Goal: Book appointment/travel/reservation

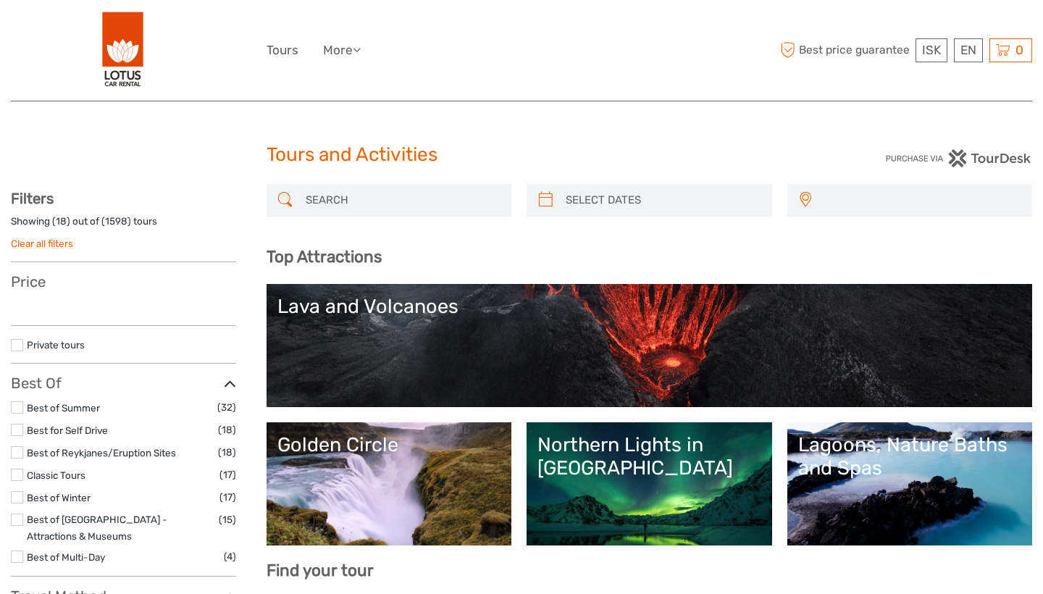
select select
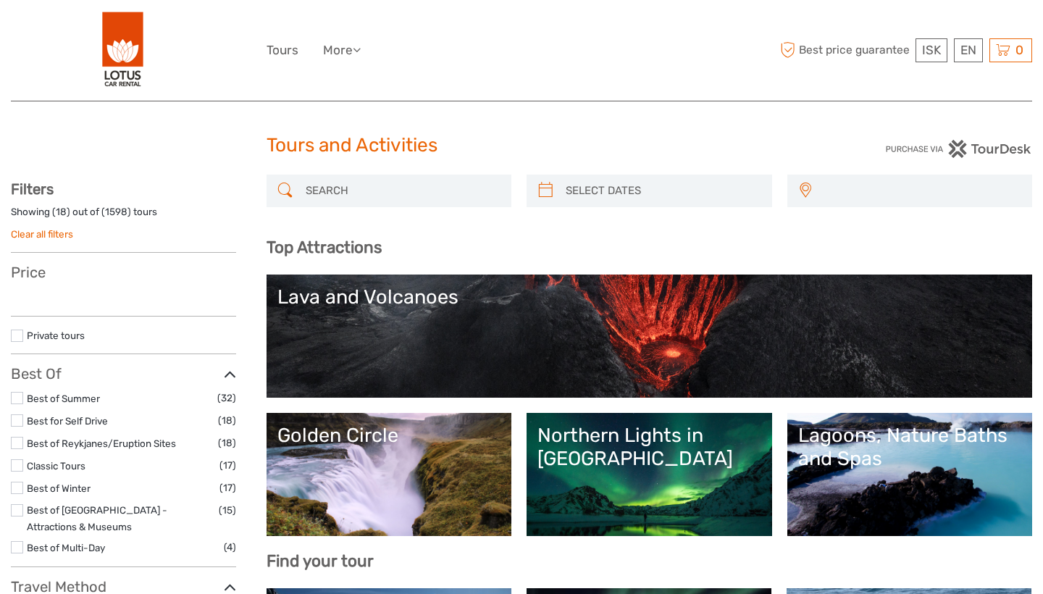
select select
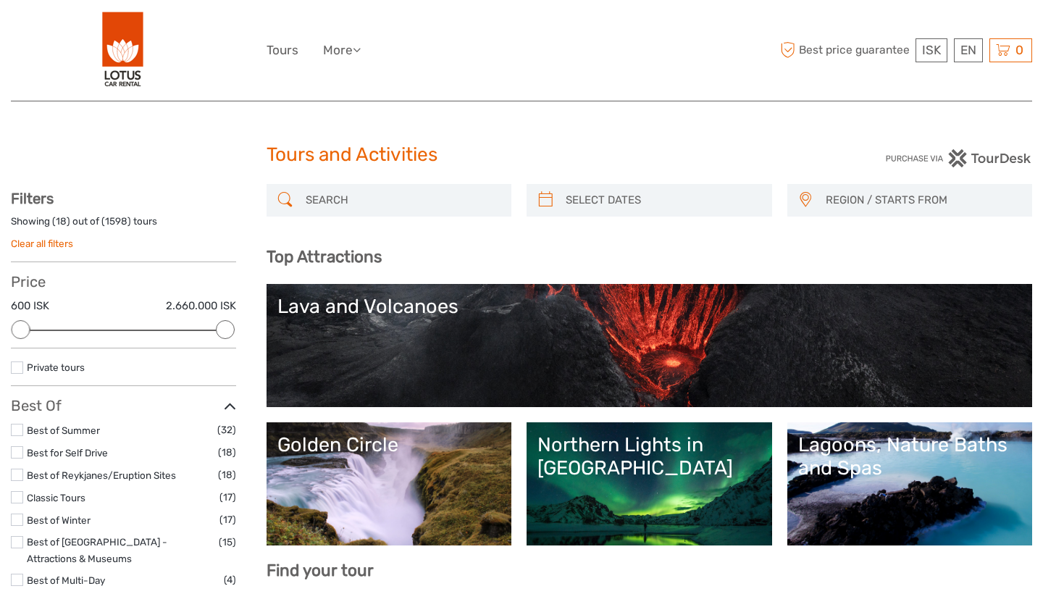
type input "03/10/2025"
click at [614, 201] on input "search" at bounding box center [662, 200] width 205 height 25
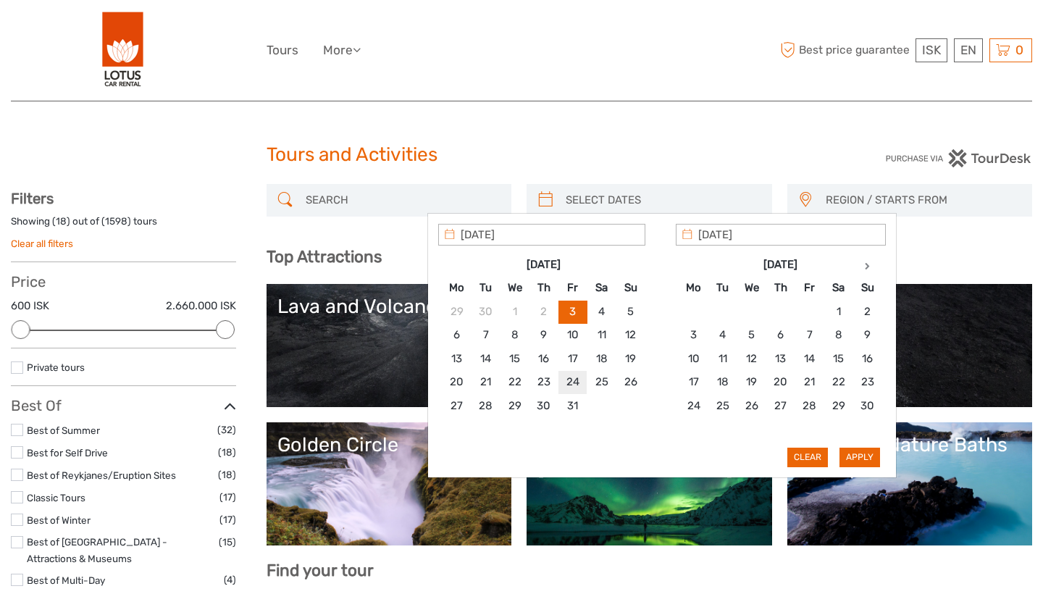
type input "24/10/2025"
type input "23/10/2025"
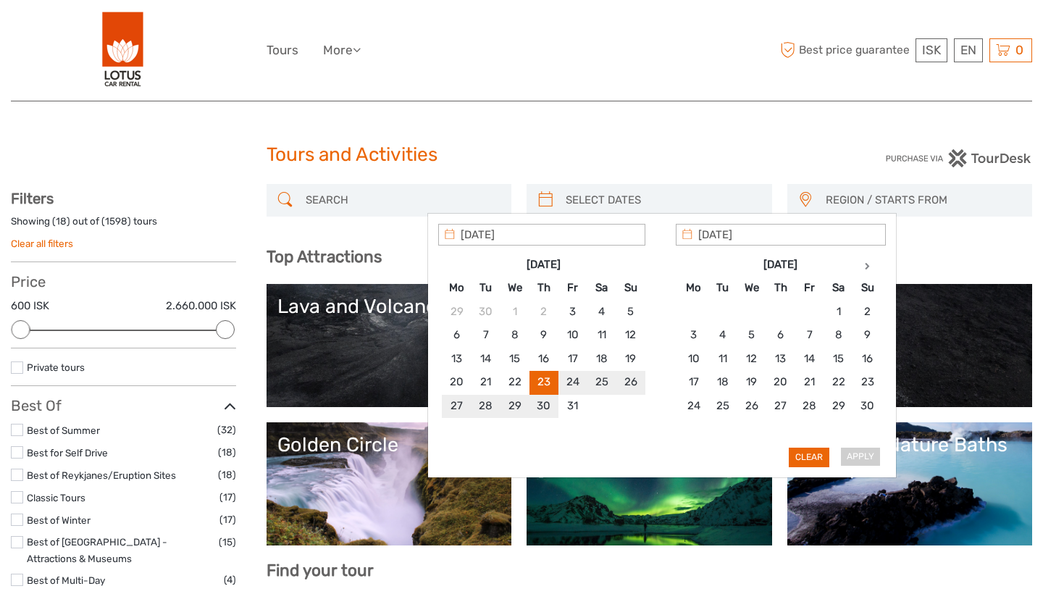
type input "29/10/2025"
type input "23/10/2025"
click at [851, 462] on button "Apply" at bounding box center [860, 457] width 41 height 19
type input "23/10/2025 - 29/10/2025"
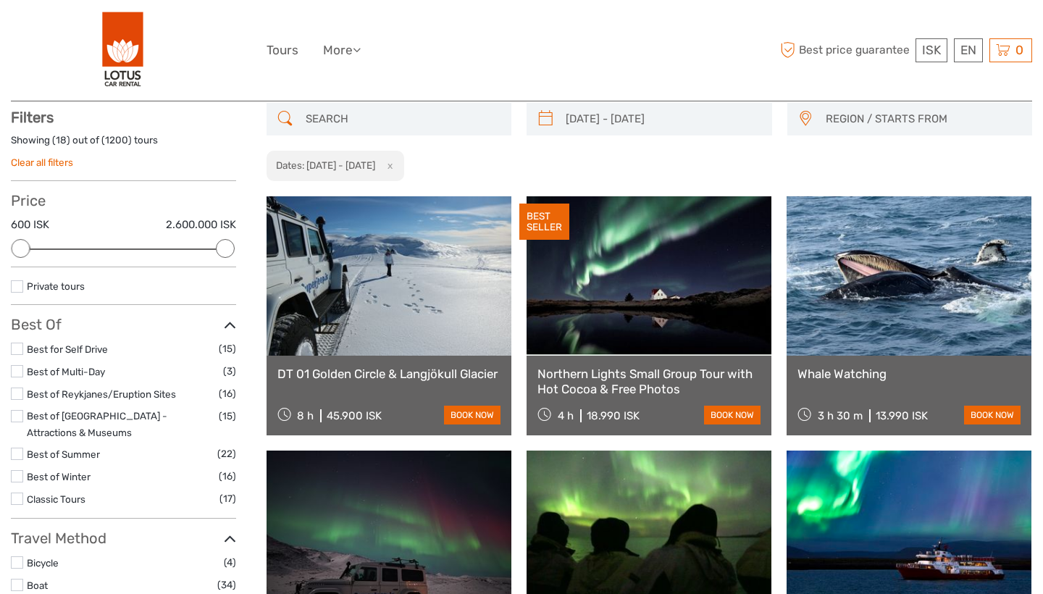
scroll to position [82, 0]
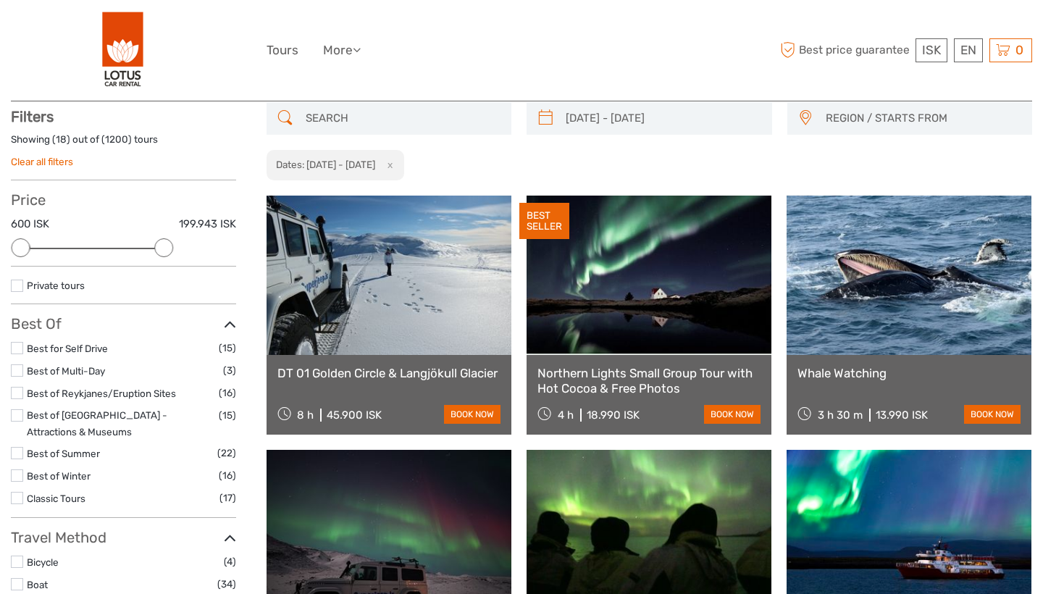
drag, startPoint x: 224, startPoint y: 251, endPoint x: 160, endPoint y: 254, distance: 63.8
click at [160, 254] on div at bounding box center [163, 247] width 19 height 19
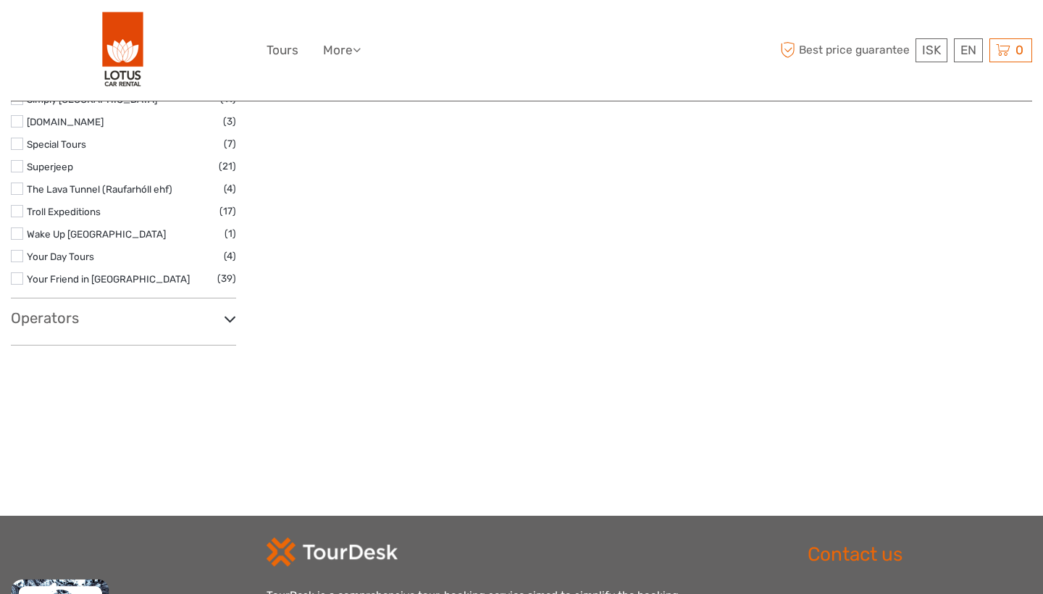
scroll to position [2399, 0]
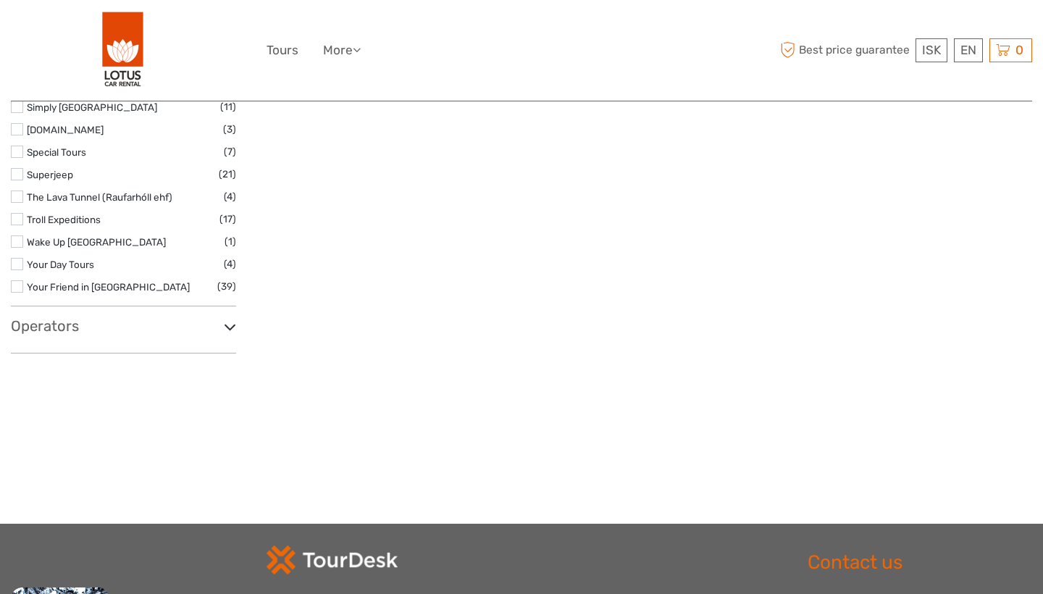
click at [218, 317] on h3 "Operators" at bounding box center [123, 325] width 225 height 17
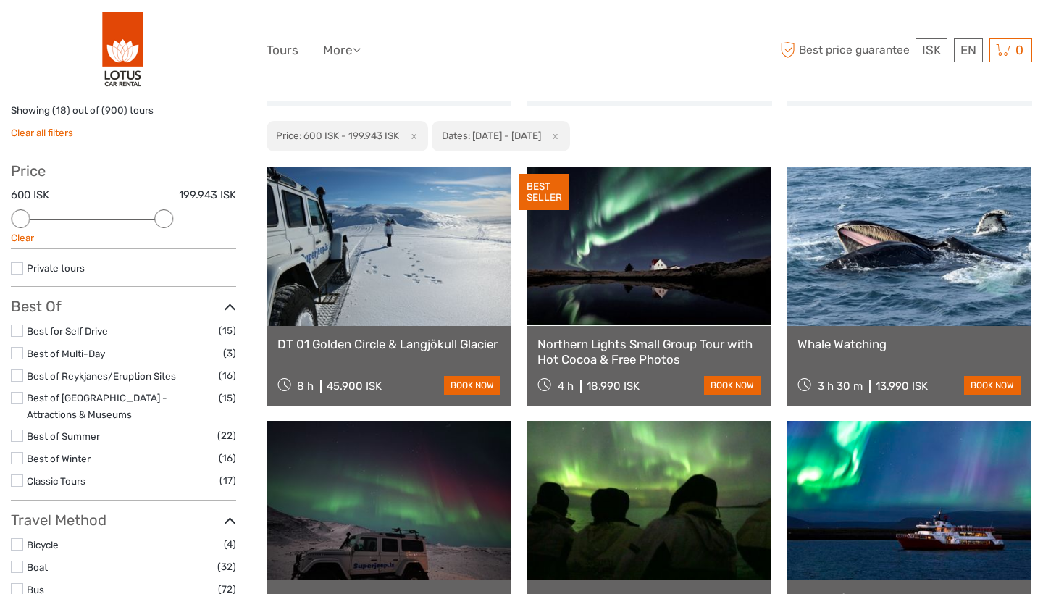
scroll to position [113, 0]
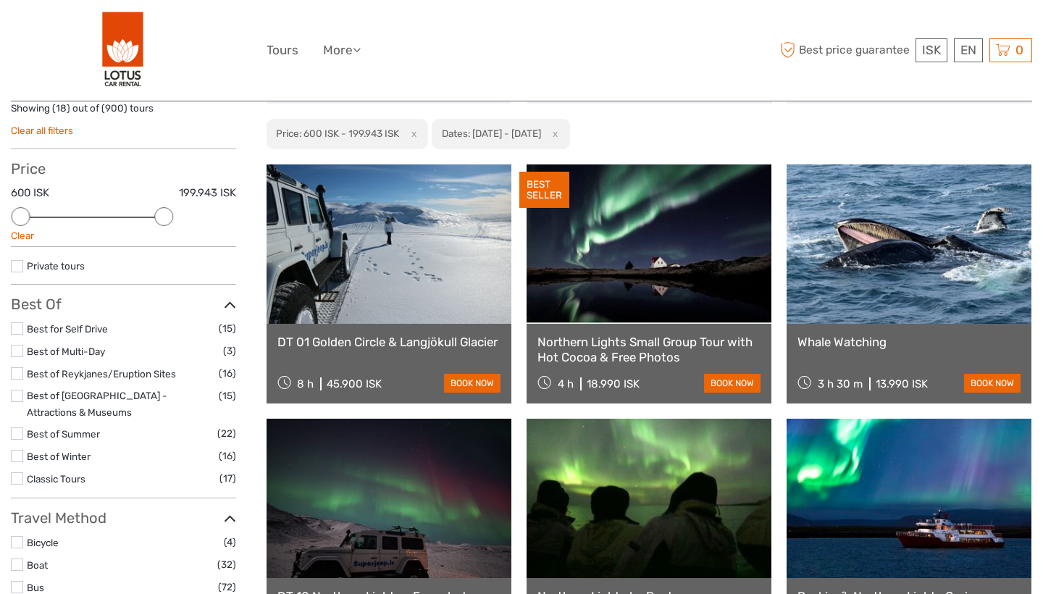
click at [91, 449] on label "Best of Winter" at bounding box center [123, 456] width 192 height 17
click at [0, 0] on input "checkbox" at bounding box center [0, 0] width 0 height 0
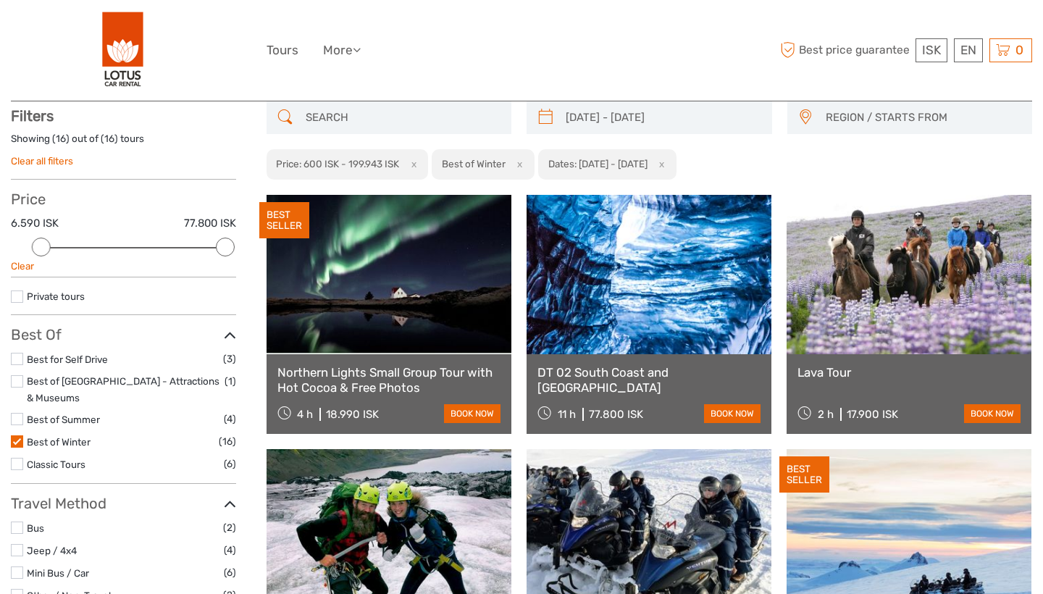
scroll to position [82, 0]
click at [885, 268] on link at bounding box center [909, 275] width 245 height 159
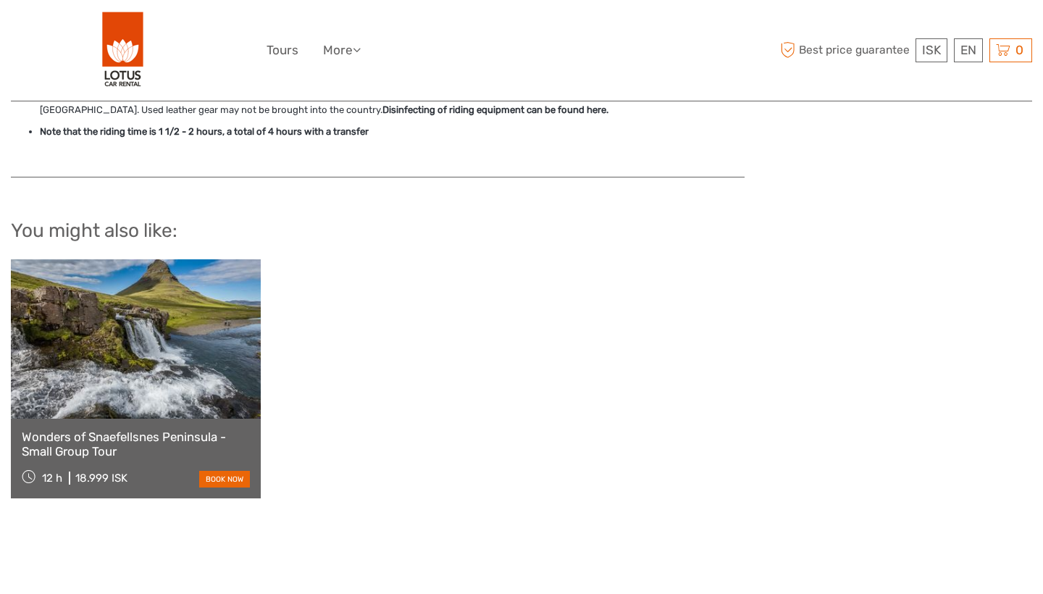
scroll to position [1694, 0]
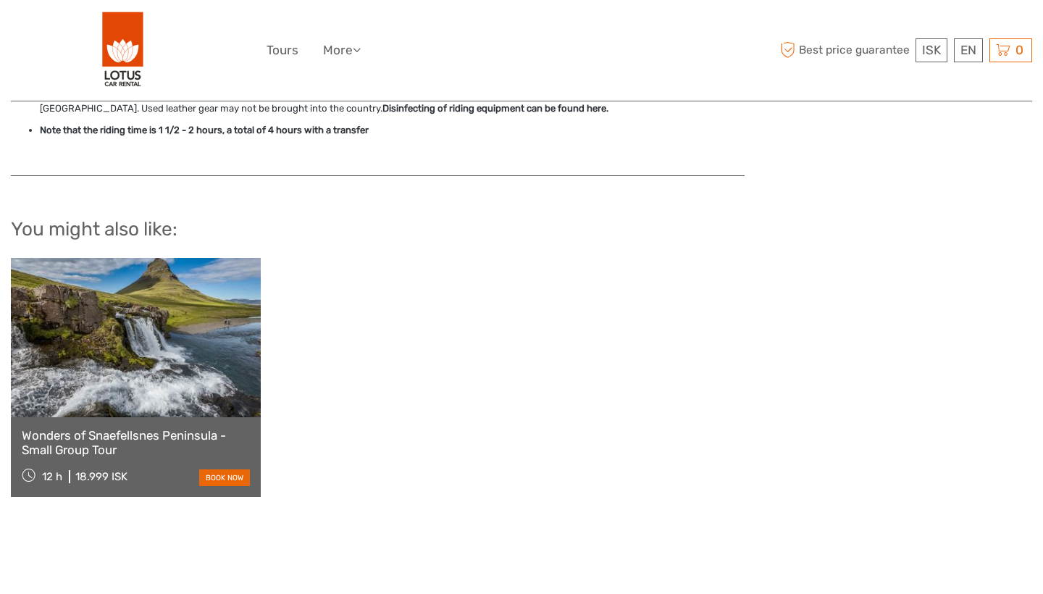
click at [246, 325] on link at bounding box center [136, 337] width 250 height 159
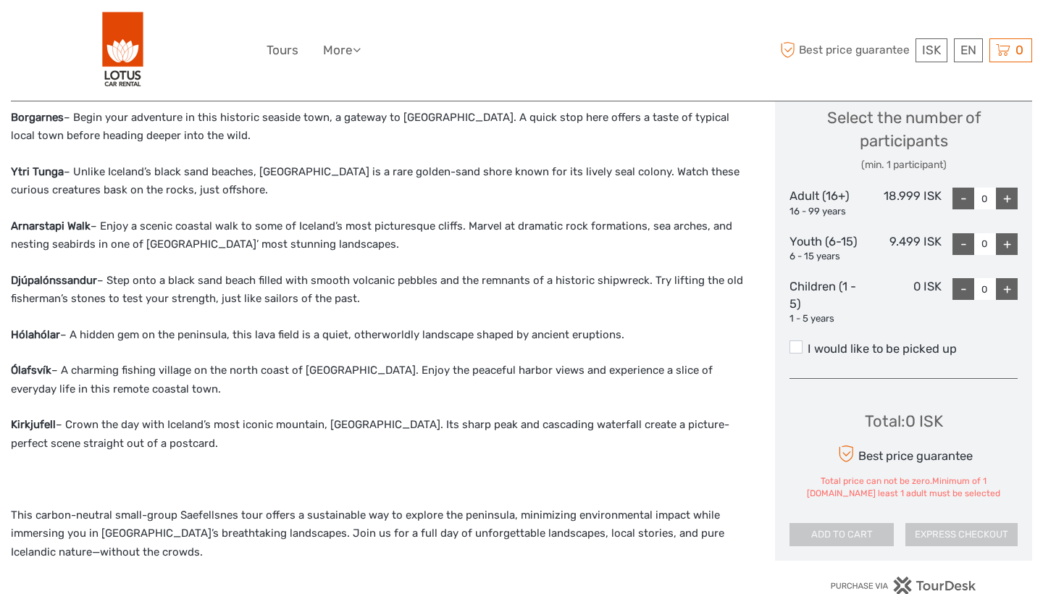
scroll to position [627, 0]
drag, startPoint x: 65, startPoint y: 423, endPoint x: 12, endPoint y: 409, distance: 55.3
click at [12, 409] on div "Highlights of the Snaefellsnes Tour: Borgarnes – Begin your adventure in this h…" at bounding box center [378, 381] width 734 height 686
copy strong "Kirkjufell"
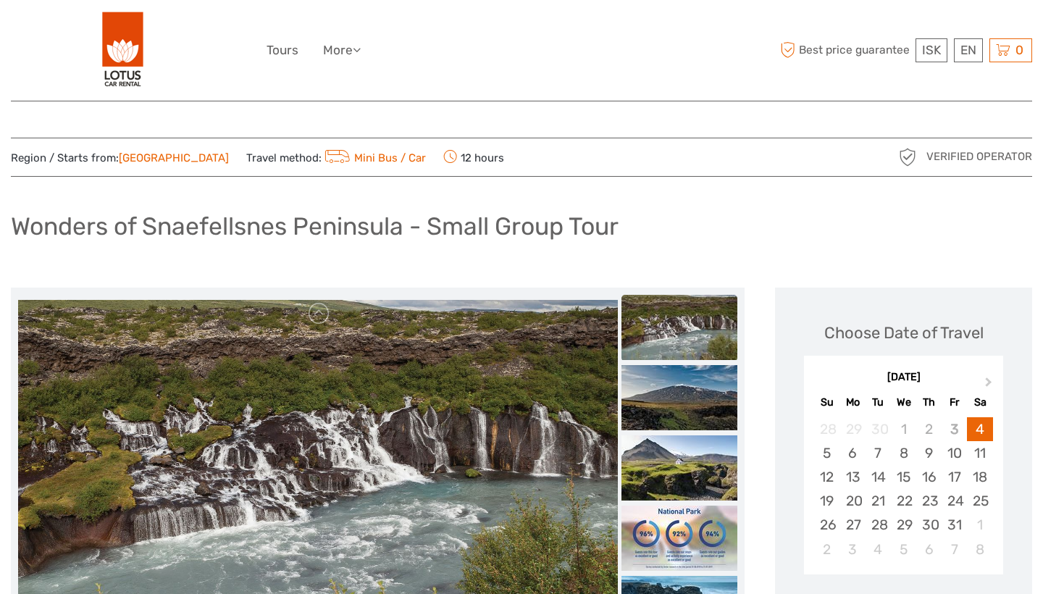
scroll to position [627, 0]
